Goal: Task Accomplishment & Management: Manage account settings

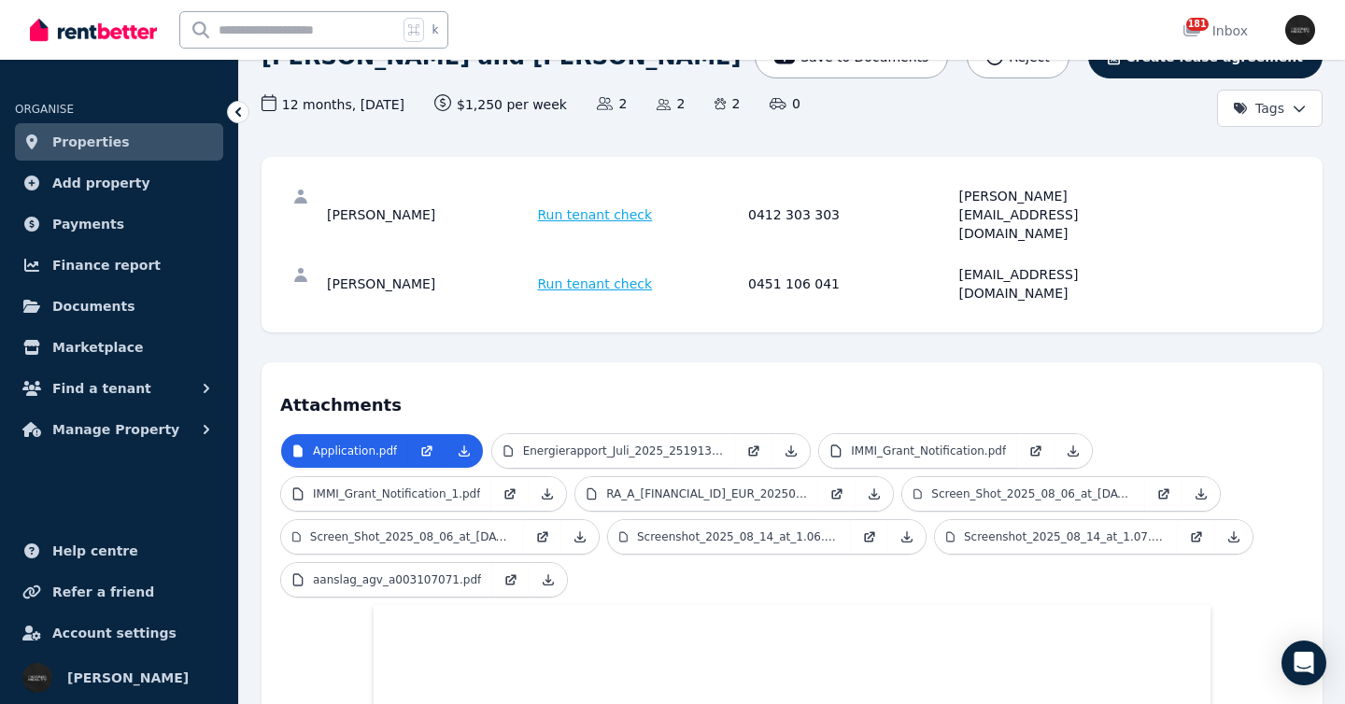
scroll to position [167, 0]
click at [147, 138] on link "Properties" at bounding box center [119, 141] width 208 height 37
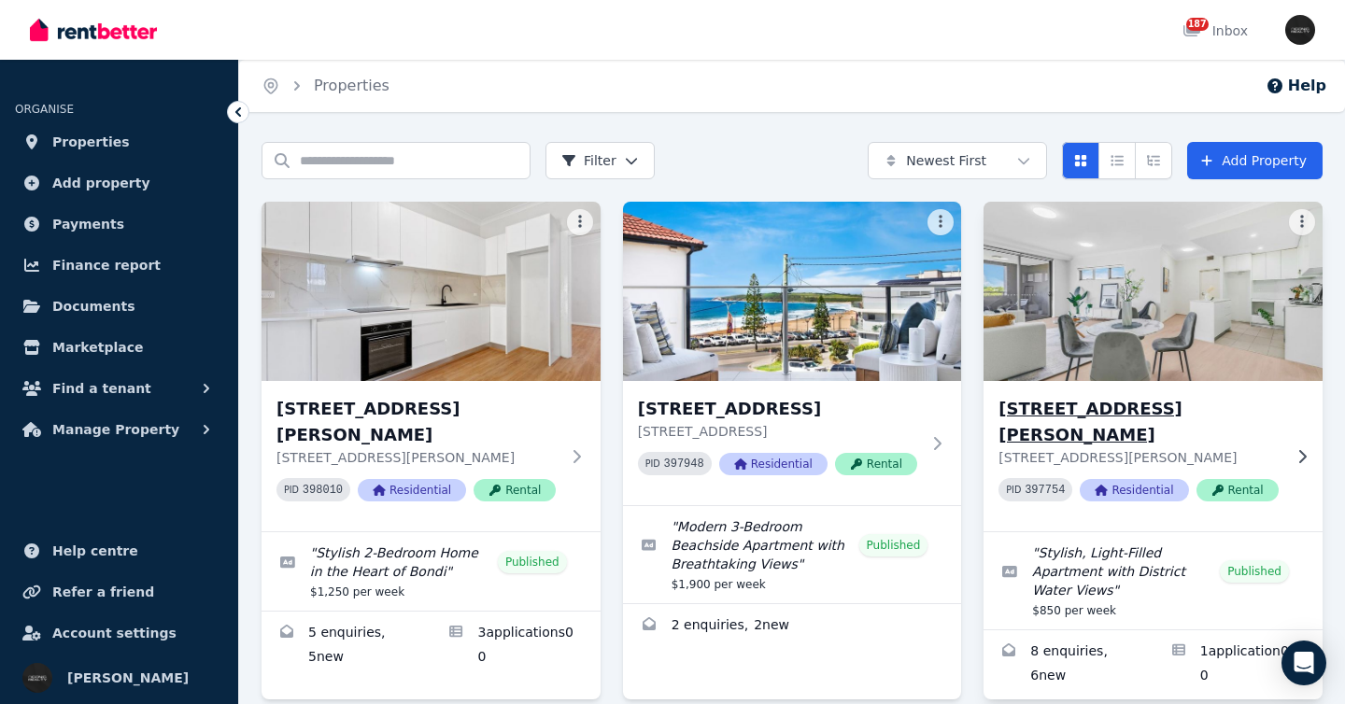
click at [1296, 427] on div "[STREET_ADDRESS][PERSON_NAME] [STREET_ADDRESS][PERSON_NAME] PID 397754 Resident…" at bounding box center [1153, 456] width 339 height 150
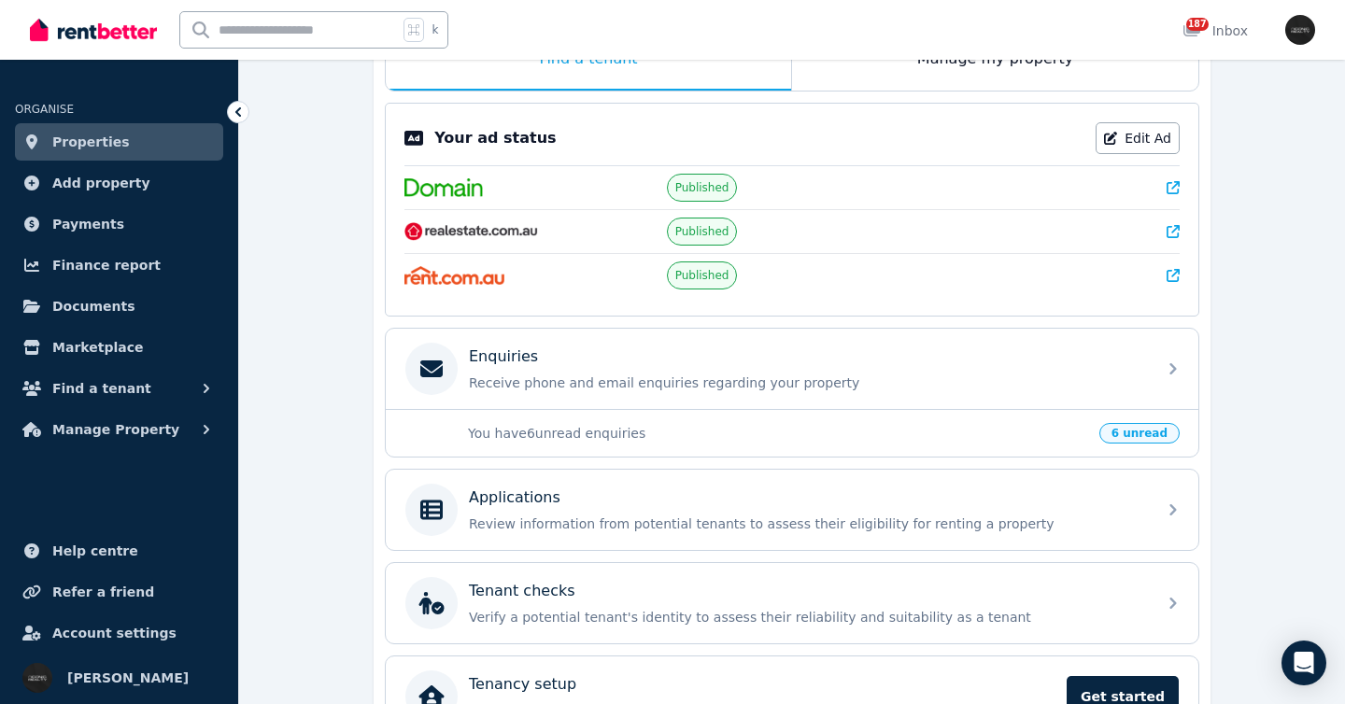
scroll to position [347, 0]
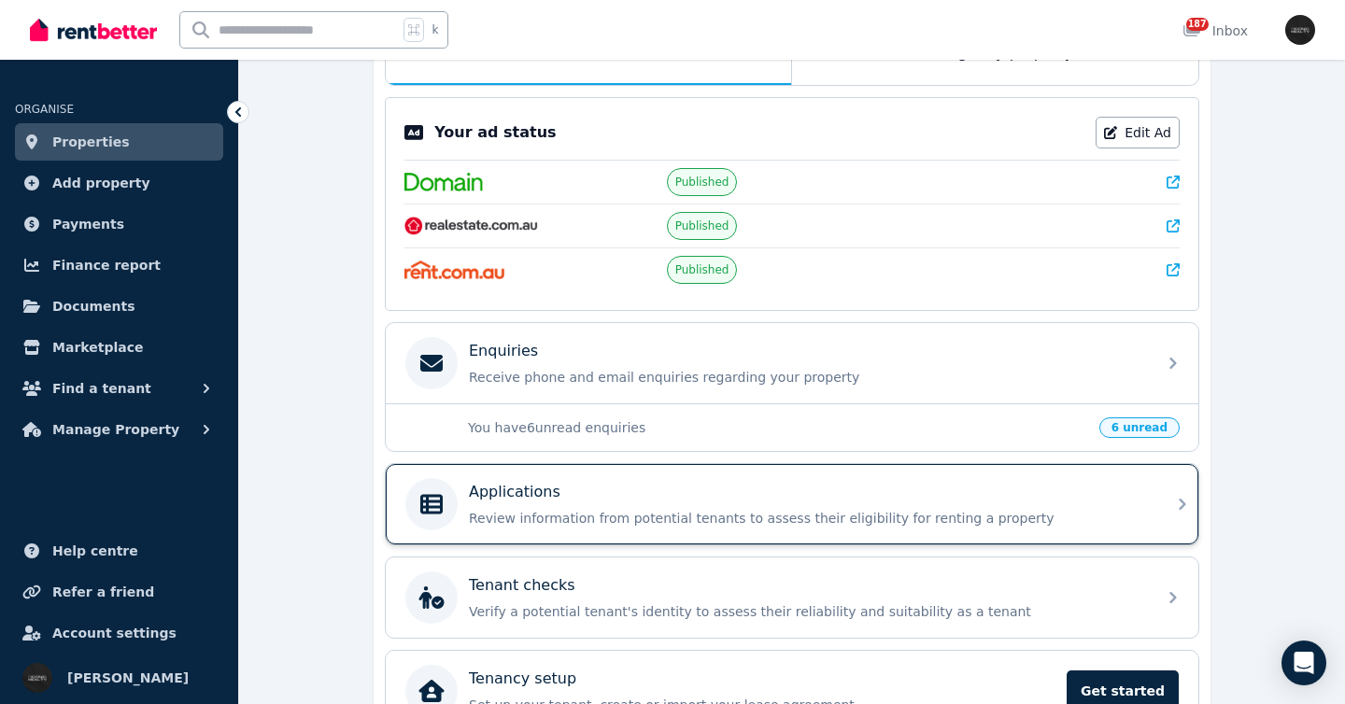
click at [1059, 496] on div "Applications" at bounding box center [807, 492] width 676 height 22
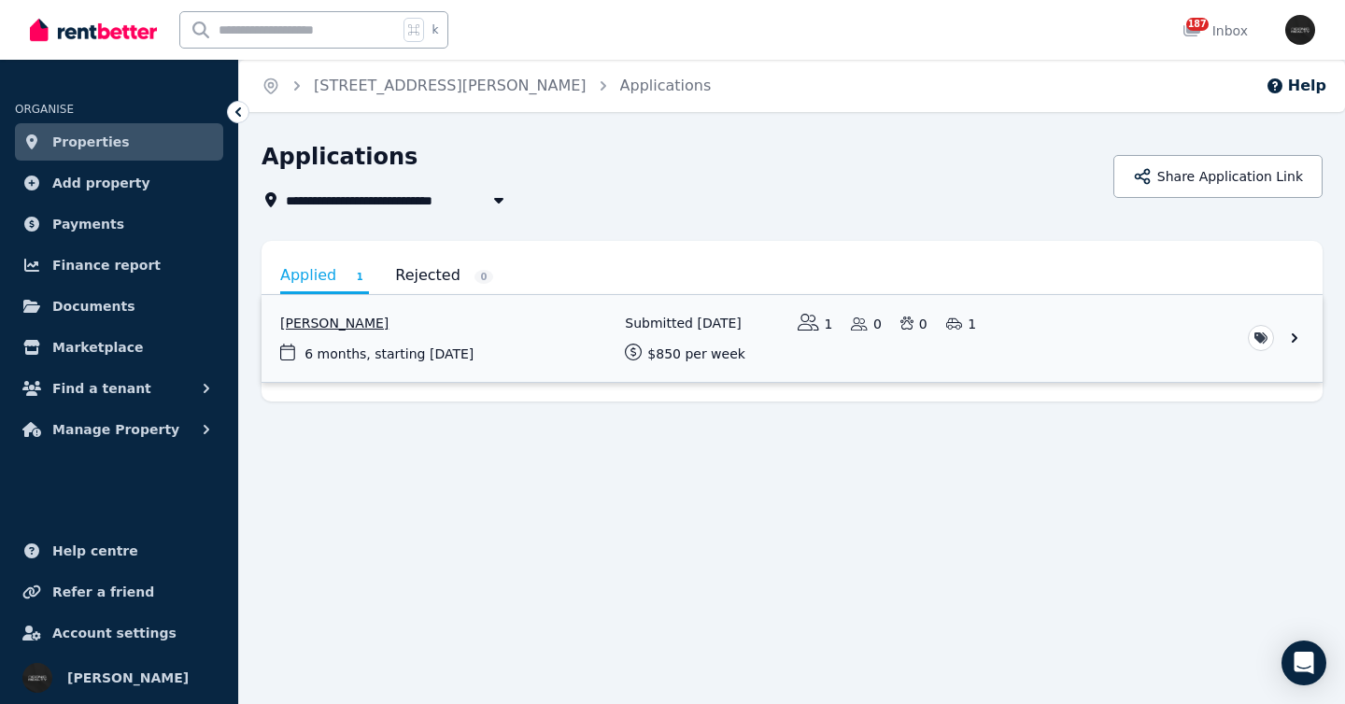
click at [1132, 343] on link "View application: Agnes Chong" at bounding box center [792, 338] width 1061 height 87
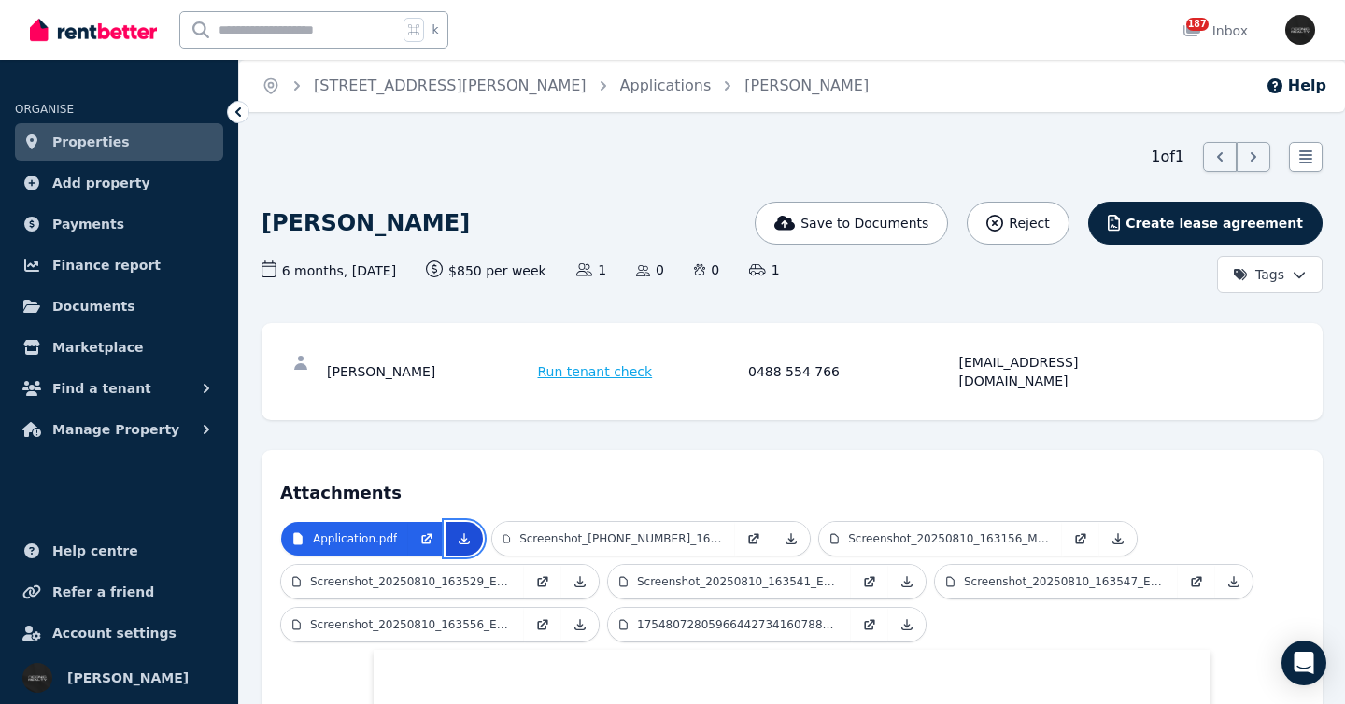
click at [465, 534] on icon at bounding box center [465, 539] width 10 height 10
click at [157, 142] on link "Properties" at bounding box center [119, 141] width 208 height 37
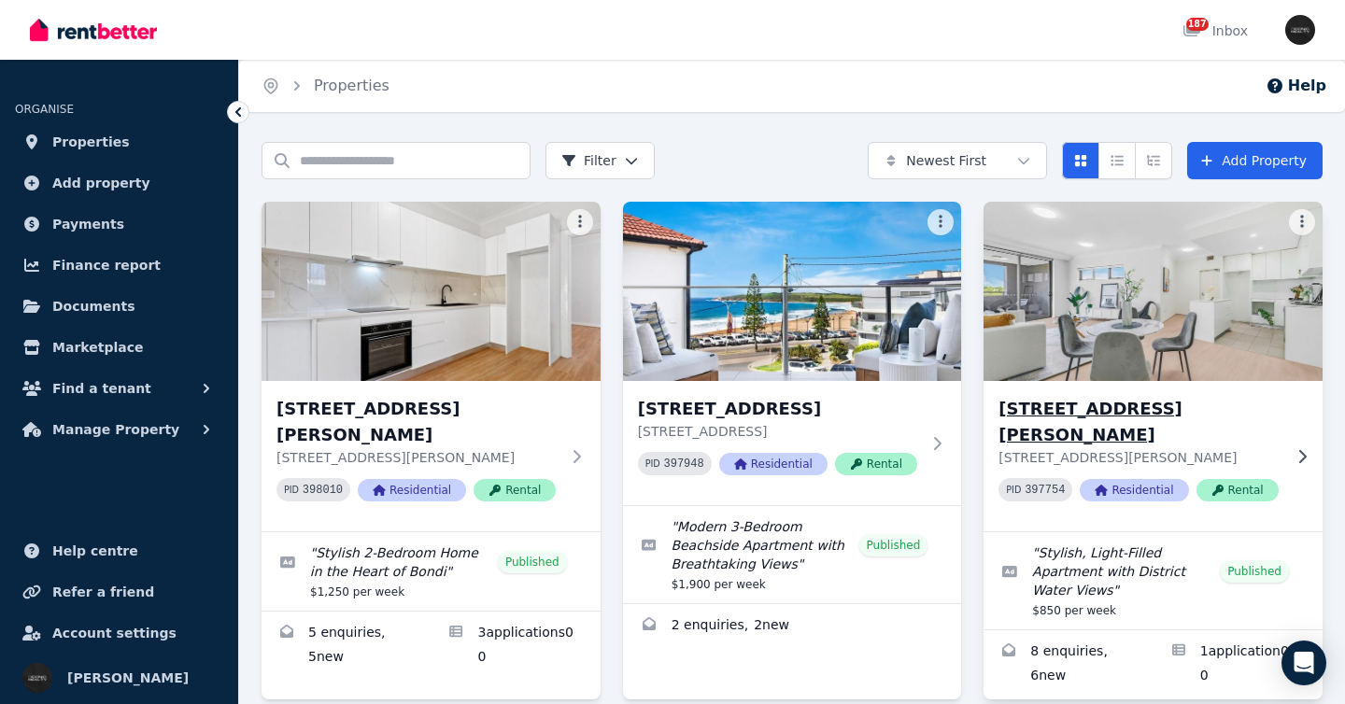
click at [1294, 425] on div "[STREET_ADDRESS][PERSON_NAME] [STREET_ADDRESS][PERSON_NAME] PID 397754 Resident…" at bounding box center [1153, 456] width 339 height 150
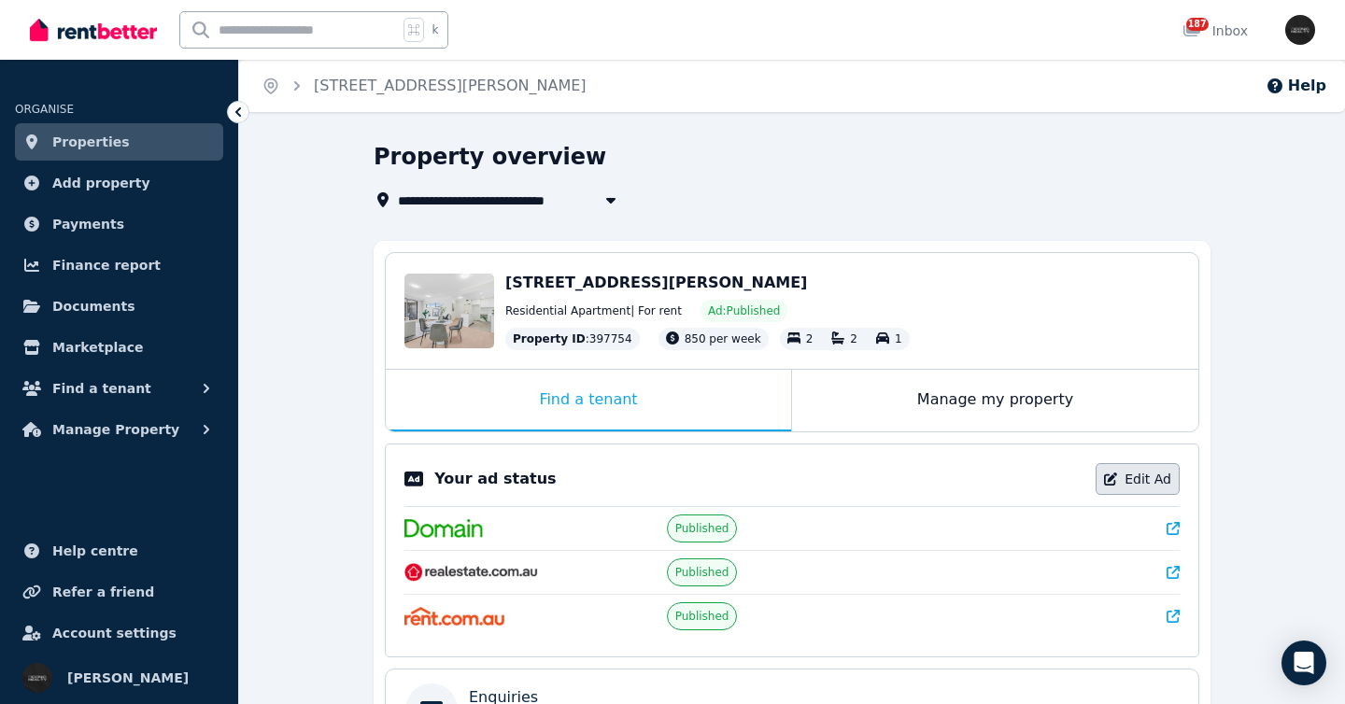
click at [1133, 477] on link "Edit Ad" at bounding box center [1138, 479] width 84 height 32
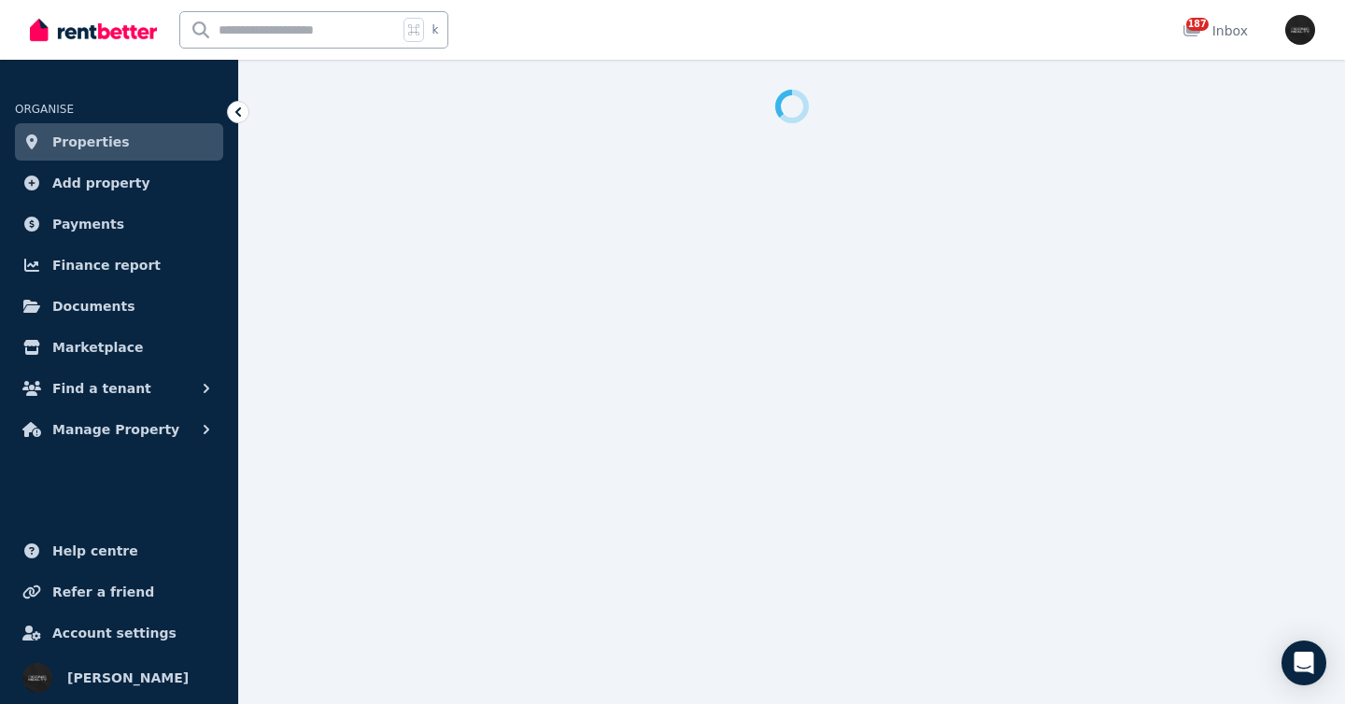
select select "**********"
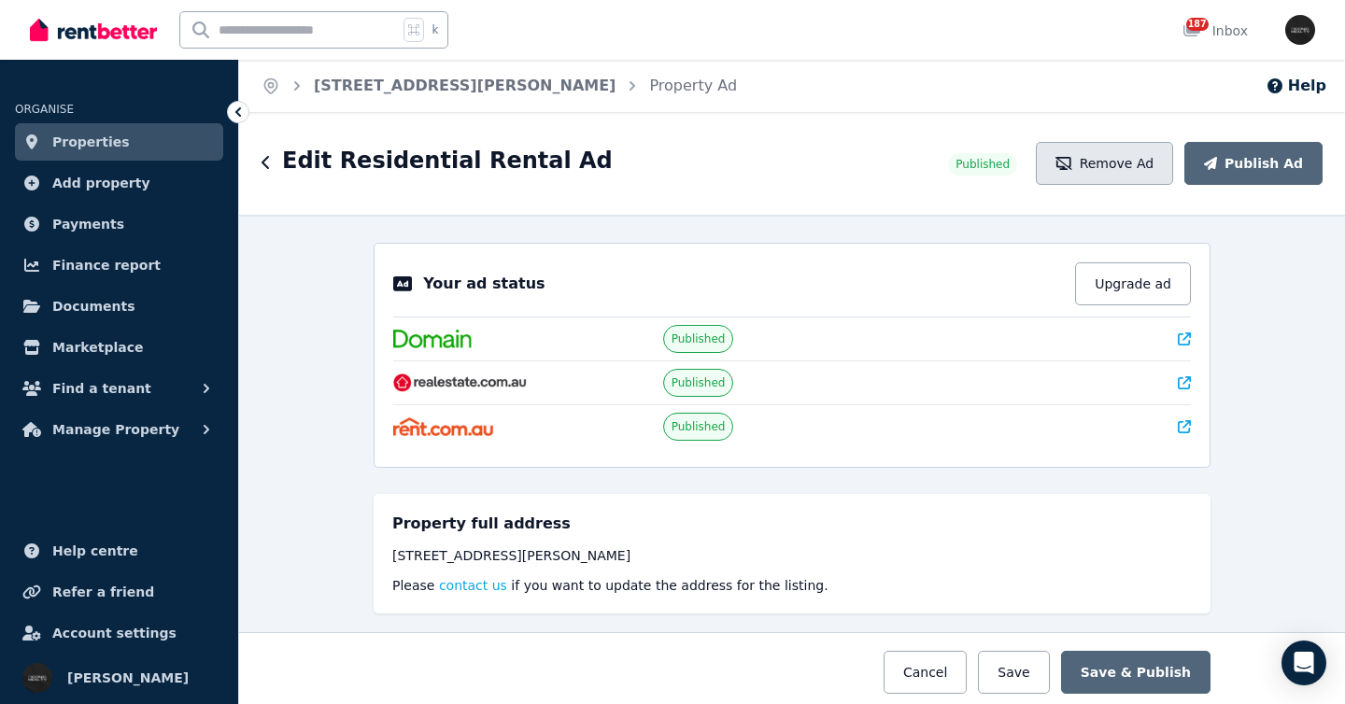
click at [1114, 146] on button "Remove Ad" at bounding box center [1104, 163] width 137 height 43
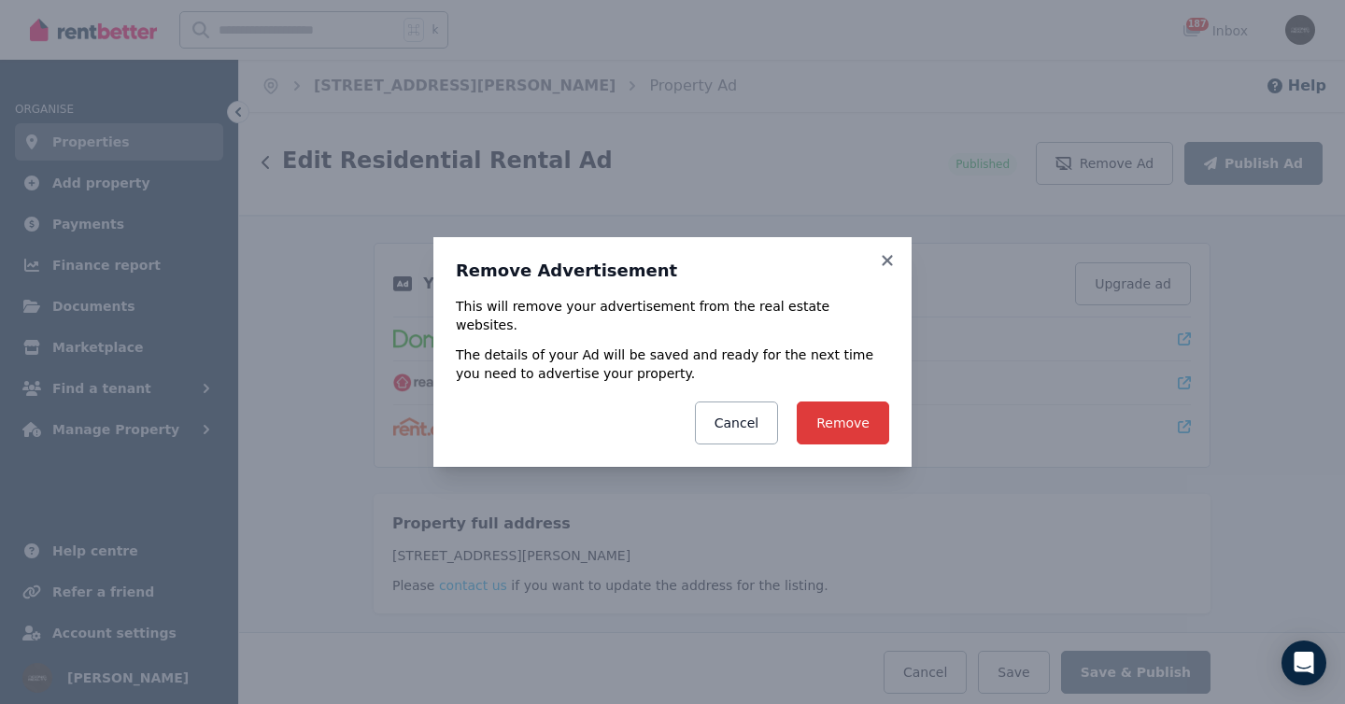
click at [843, 414] on button "Remove" at bounding box center [843, 423] width 92 height 43
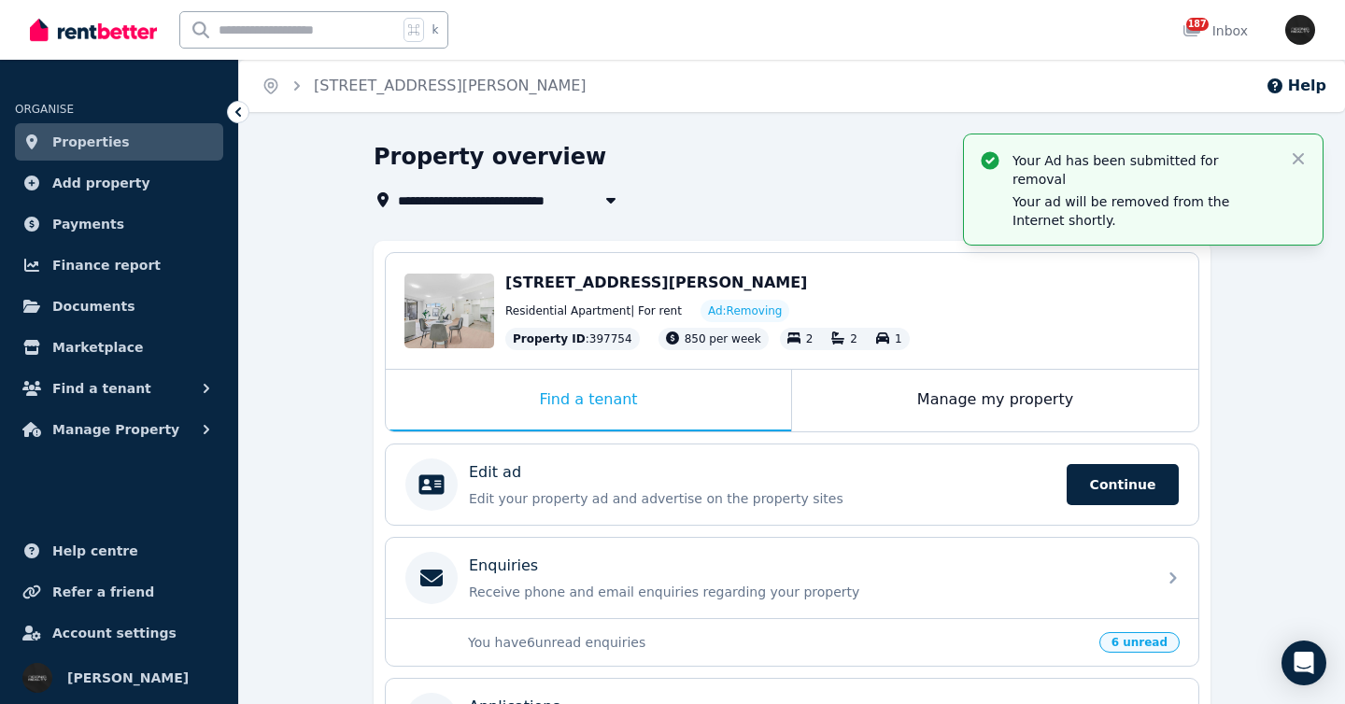
click at [181, 142] on link "Properties" at bounding box center [119, 141] width 208 height 37
